Goal: Information Seeking & Learning: Compare options

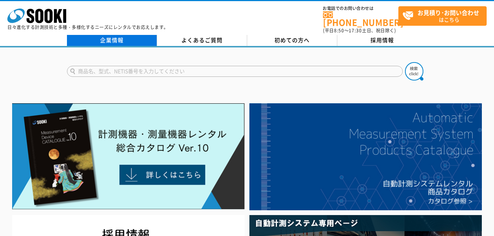
click at [114, 36] on link "企業情報" at bounding box center [112, 40] width 90 height 11
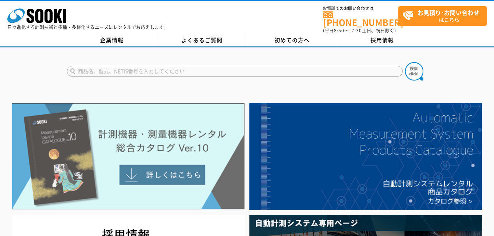
click at [192, 129] on img at bounding box center [128, 156] width 232 height 107
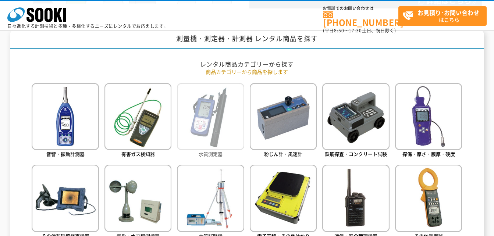
scroll to position [294, 0]
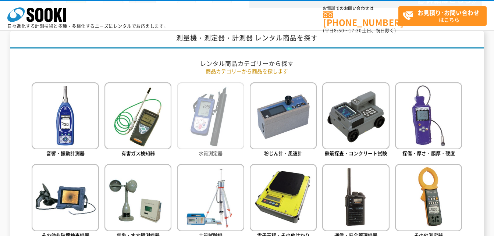
click at [198, 121] on img at bounding box center [210, 115] width 67 height 67
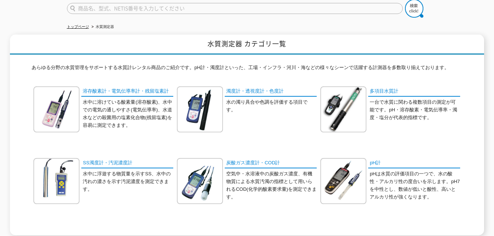
scroll to position [74, 0]
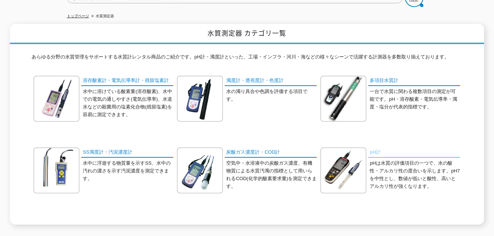
click at [372, 147] on link "pH計" at bounding box center [414, 152] width 92 height 11
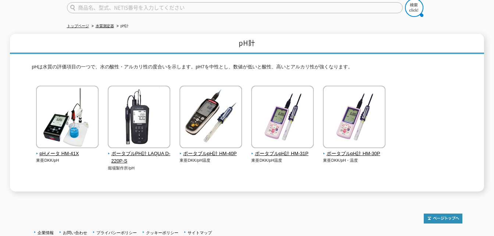
scroll to position [74, 0]
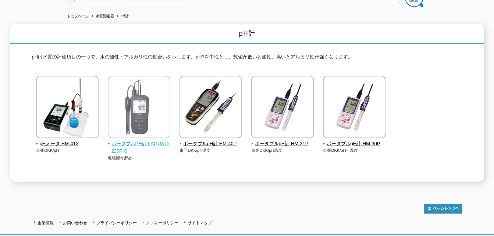
click at [150, 140] on span "ポータブルPH計 LAQUA D-220P-S" at bounding box center [139, 147] width 63 height 15
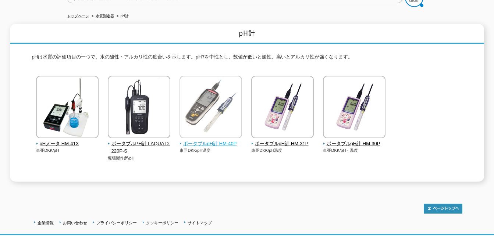
click at [206, 140] on span "ポータブルpH計 HM-40P" at bounding box center [210, 144] width 63 height 8
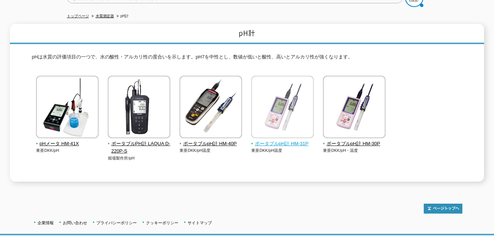
click at [294, 140] on span "ポータブルpH計 HM-31P" at bounding box center [282, 144] width 63 height 8
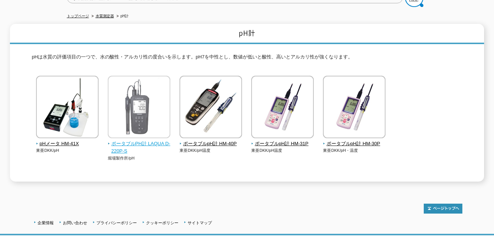
click at [129, 140] on span "ポータブルPH計 LAQUA D-220P-S" at bounding box center [139, 147] width 63 height 15
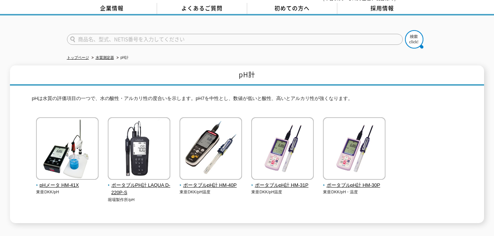
scroll to position [0, 0]
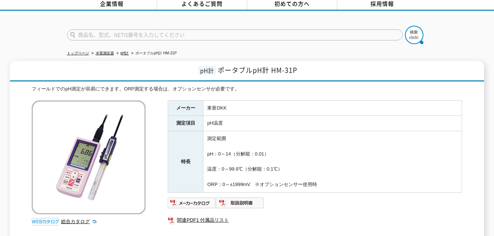
scroll to position [37, 0]
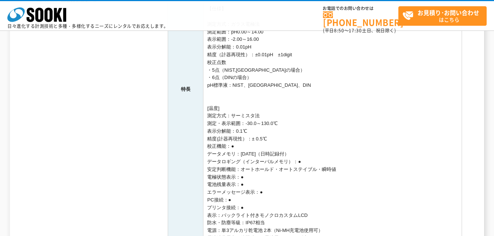
scroll to position [368, 0]
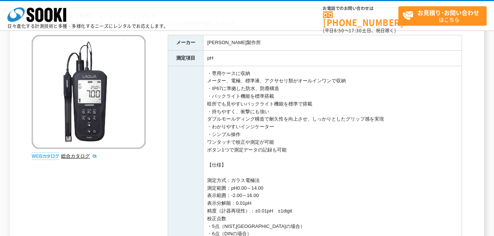
scroll to position [0, 0]
